Goal: Task Accomplishment & Management: Complete application form

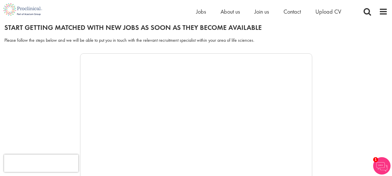
scroll to position [69, 0]
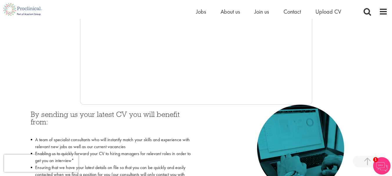
scroll to position [188, 0]
